Goal: Task Accomplishment & Management: Complete application form

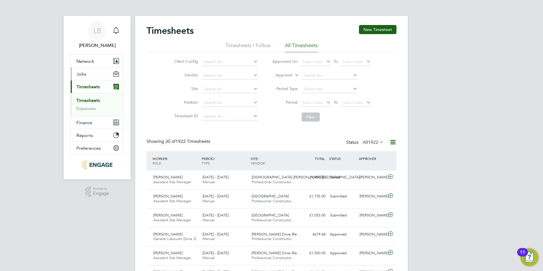
click at [90, 75] on button "Jobs" at bounding box center [97, 74] width 53 height 12
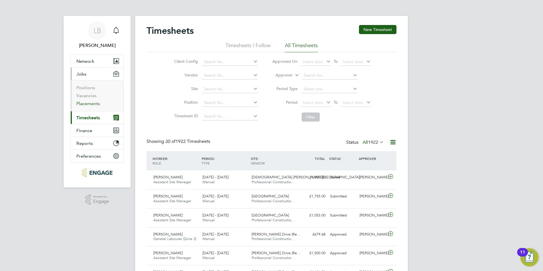
click at [91, 104] on link "Placements" at bounding box center [88, 103] width 24 height 5
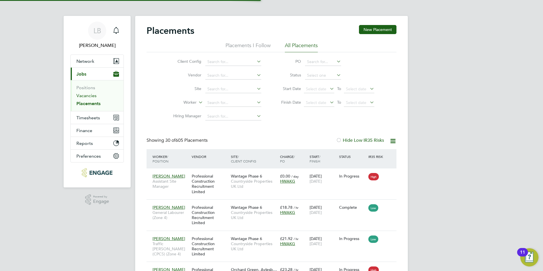
click at [84, 94] on link "Vacancies" at bounding box center [86, 95] width 20 height 5
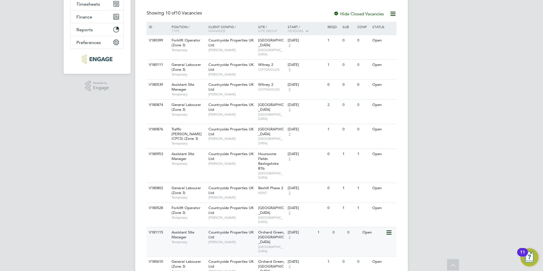
click at [389, 229] on icon at bounding box center [388, 232] width 6 height 7
click at [376, 225] on li "View Details" at bounding box center [375, 227] width 33 height 8
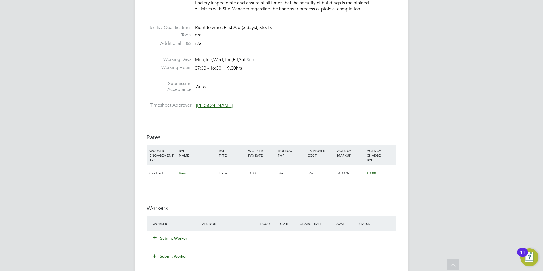
scroll to position [397, 0]
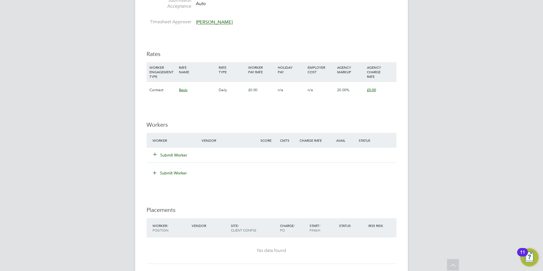
click at [174, 154] on button "Submit Worker" at bounding box center [170, 155] width 34 height 6
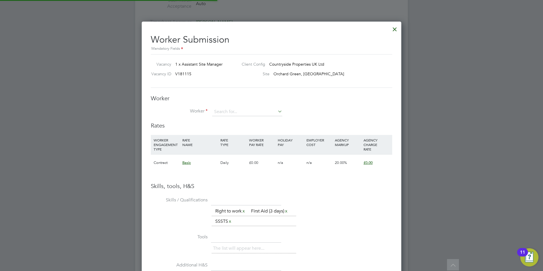
scroll to position [367, 260]
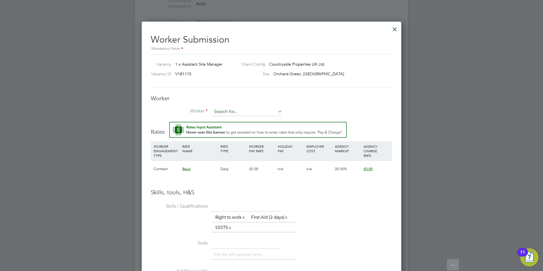
click at [222, 108] on input at bounding box center [247, 112] width 70 height 9
click at [224, 133] on b "George" at bounding box center [230, 135] width 33 height 5
type input "George Coyle (365)"
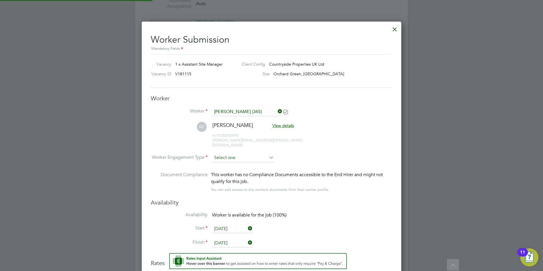
click at [226, 154] on input at bounding box center [243, 158] width 62 height 9
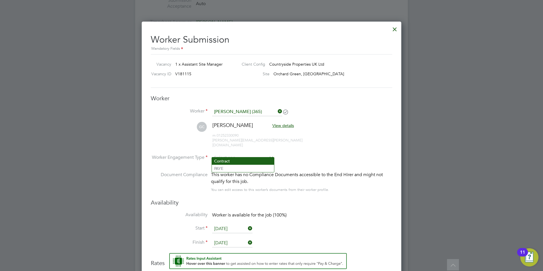
click at [222, 163] on li "Contract" at bounding box center [243, 160] width 62 height 7
type input "Contract"
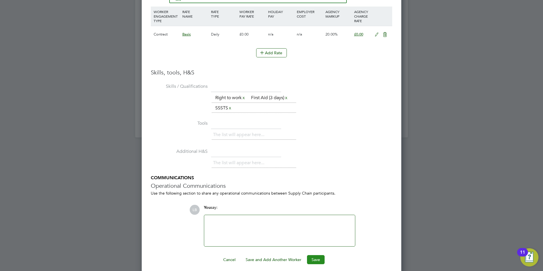
click at [315, 255] on button "Save" at bounding box center [316, 259] width 18 height 9
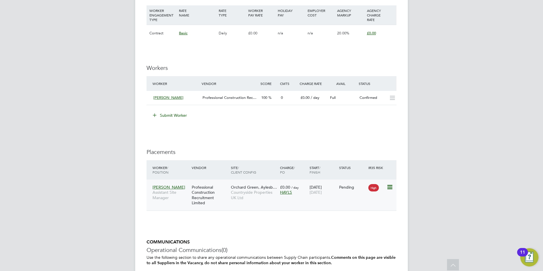
click at [389, 188] on icon at bounding box center [389, 187] width 6 height 7
click at [360, 223] on li "Start" at bounding box center [372, 222] width 40 height 8
type input "[PERSON_NAME]"
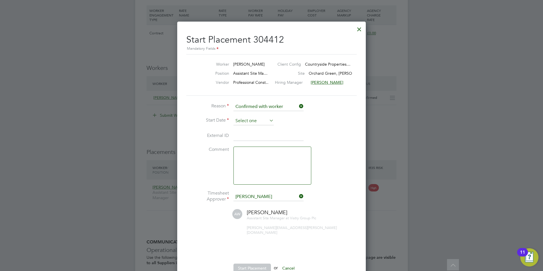
click at [251, 122] on input at bounding box center [253, 121] width 40 height 9
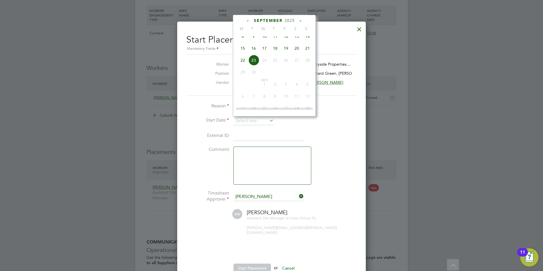
click at [243, 53] on span "15" at bounding box center [242, 48] width 11 height 11
type input "[DATE]"
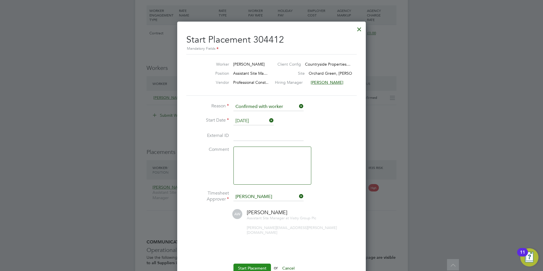
click at [251, 263] on button "Start Placement" at bounding box center [251, 267] width 37 height 9
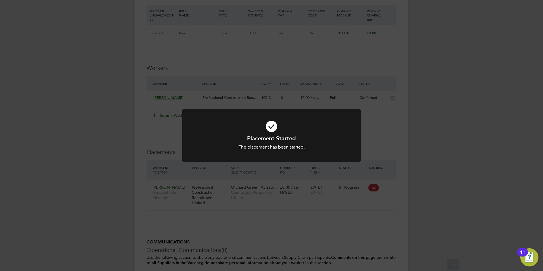
click at [273, 124] on icon at bounding box center [271, 126] width 148 height 22
